Goal: Information Seeking & Learning: Find specific fact

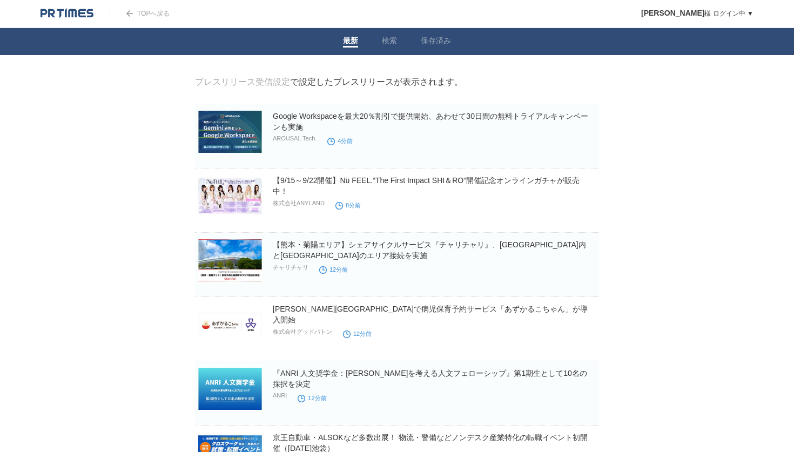
click at [82, 14] on img at bounding box center [67, 13] width 53 height 11
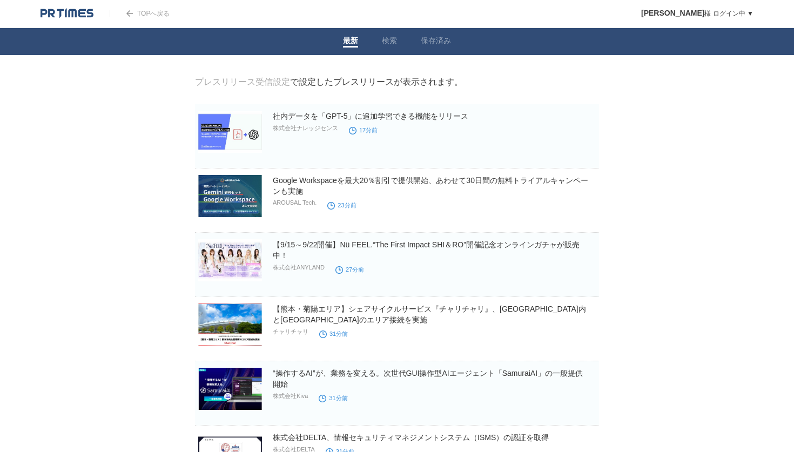
click at [383, 39] on link "検索" at bounding box center [389, 41] width 15 height 11
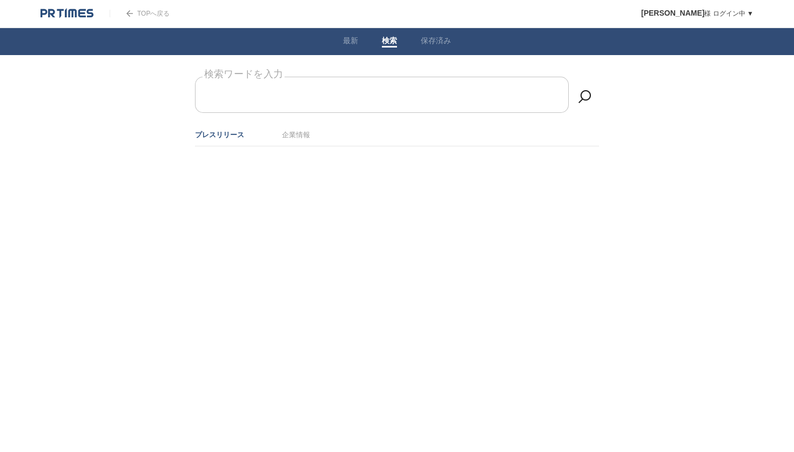
click at [364, 106] on input "検索ワードを入力" at bounding box center [382, 95] width 374 height 36
type input "提携"
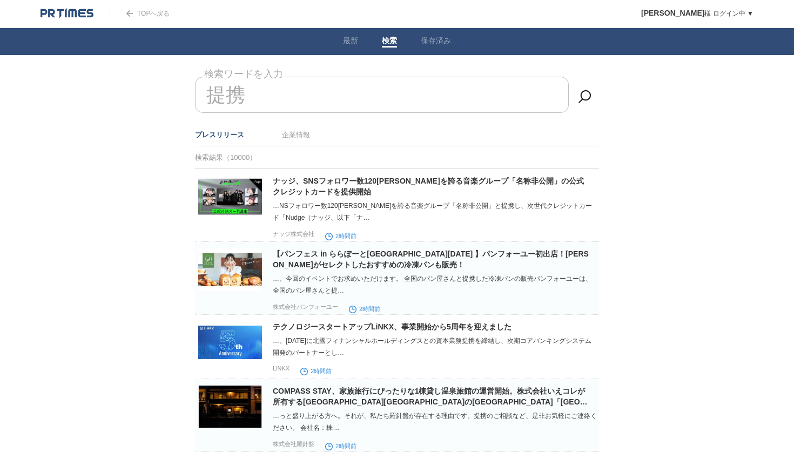
click at [62, 15] on img at bounding box center [67, 13] width 53 height 11
